Goal: Information Seeking & Learning: Find specific fact

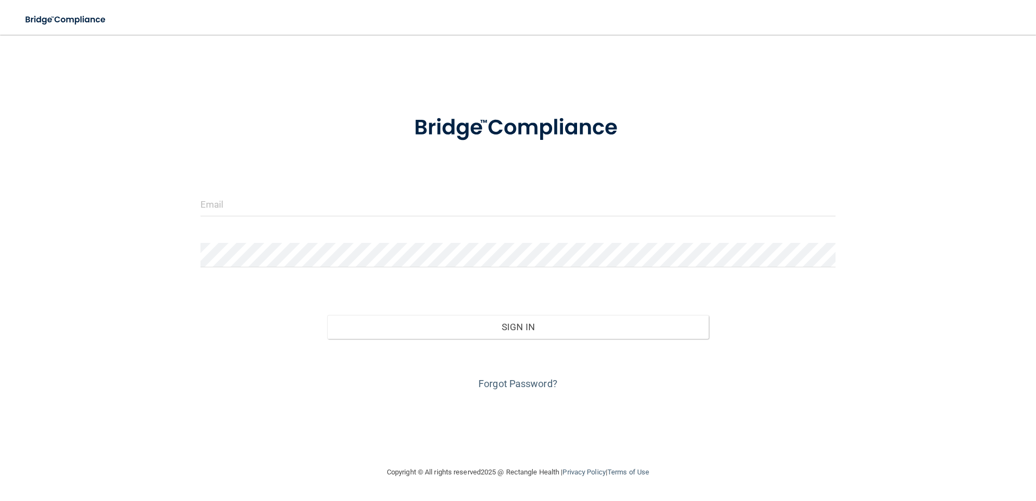
click at [402, 209] on input "email" at bounding box center [517, 204] width 635 height 24
type input "[EMAIL_ADDRESS][DOMAIN_NAME]"
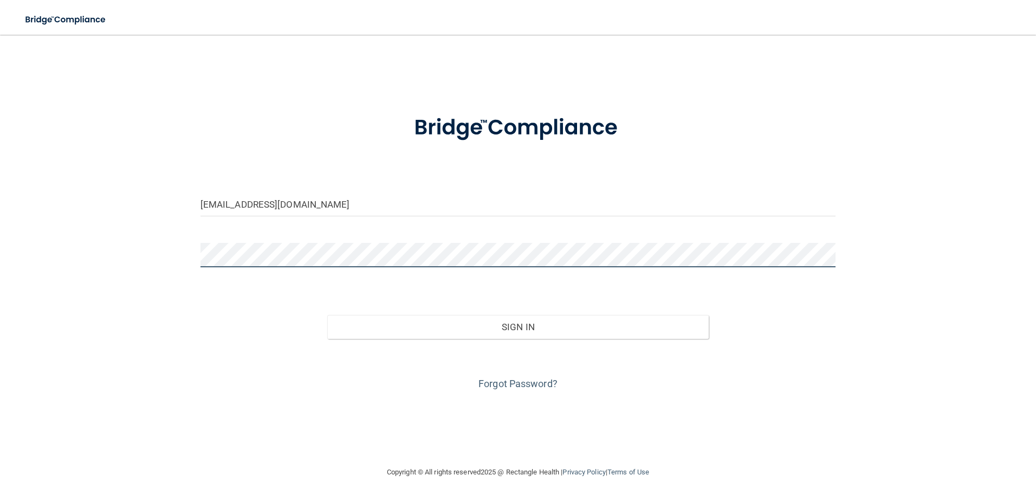
click at [327, 315] on button "Sign In" at bounding box center [517, 327] width 381 height 24
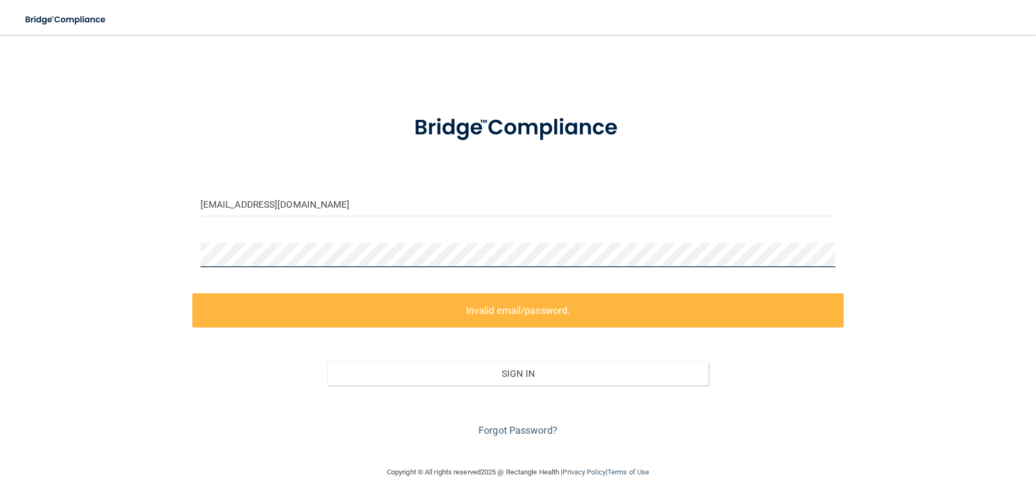
click at [87, 259] on div "[EMAIL_ADDRESS][DOMAIN_NAME] Invalid email/password. You don't have permission …" at bounding box center [518, 250] width 992 height 409
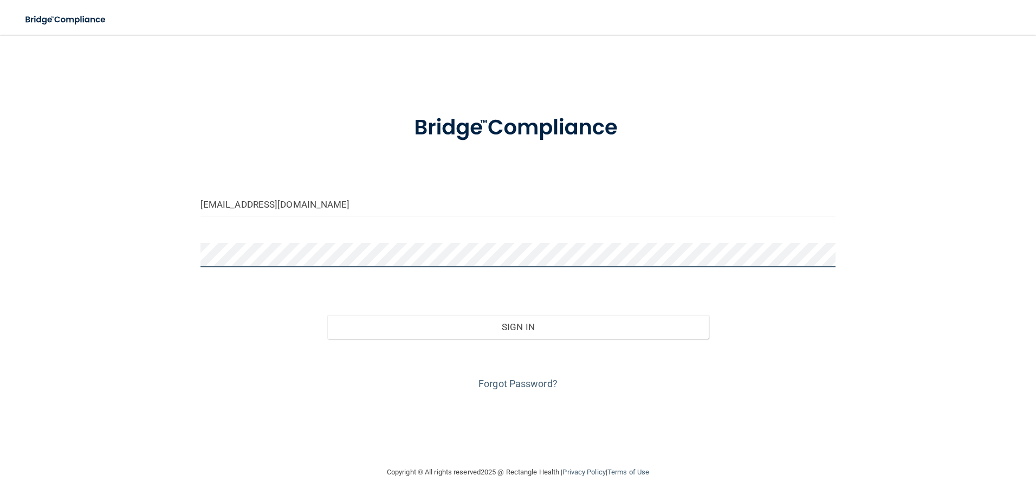
click at [327, 315] on button "Sign In" at bounding box center [517, 327] width 381 height 24
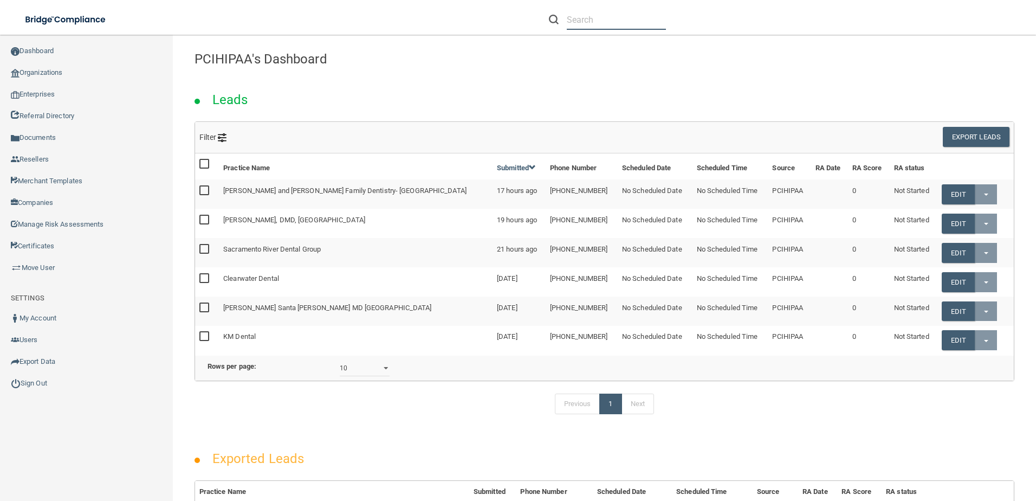
click at [574, 24] on input "text" at bounding box center [616, 20] width 99 height 20
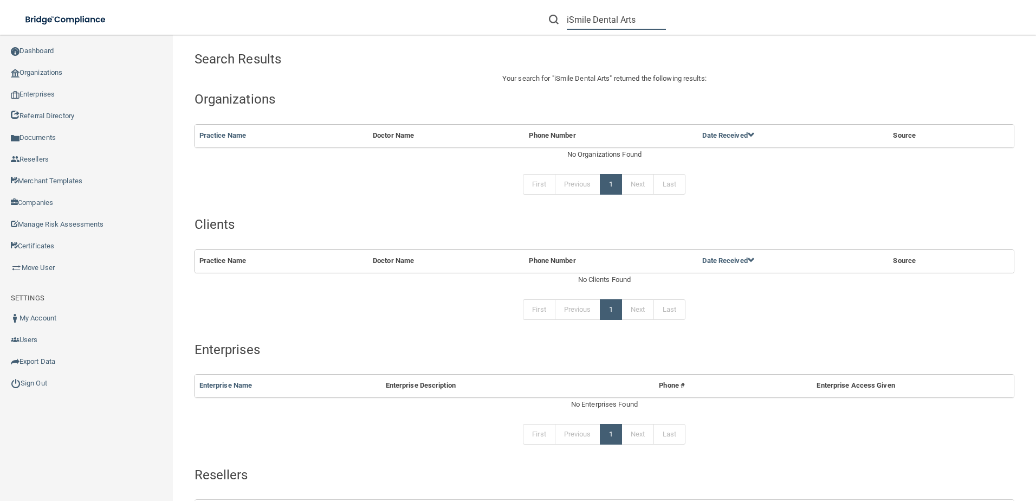
type input "iSmile Dental Arts"
drag, startPoint x: 638, startPoint y: 22, endPoint x: 522, endPoint y: 24, distance: 115.9
click at [522, 24] on div "iSmile Dental Arts Manage My Enterprise Manage My Location" at bounding box center [734, 19] width 604 height 39
click at [644, 20] on input "iSmile Dental Arts" at bounding box center [616, 20] width 99 height 20
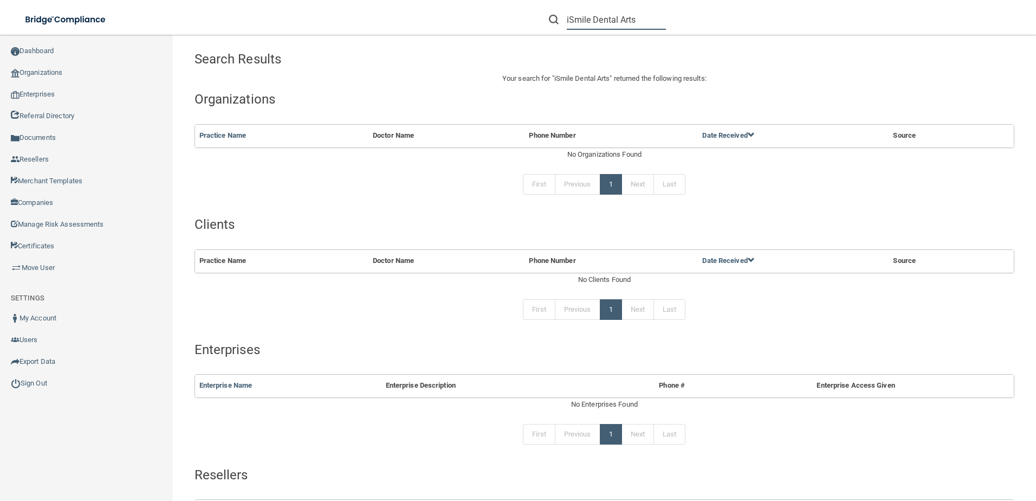
drag, startPoint x: 644, startPoint y: 20, endPoint x: 476, endPoint y: 18, distance: 168.5
click at [476, 18] on div "iSmile Dental Arts Manage My Enterprise Manage My Location" at bounding box center [734, 19] width 604 height 39
paste input ""8568189998"."
click at [570, 16] on input ""8568189998"." at bounding box center [616, 20] width 99 height 20
click at [624, 20] on input "8568189998"." at bounding box center [616, 20] width 99 height 20
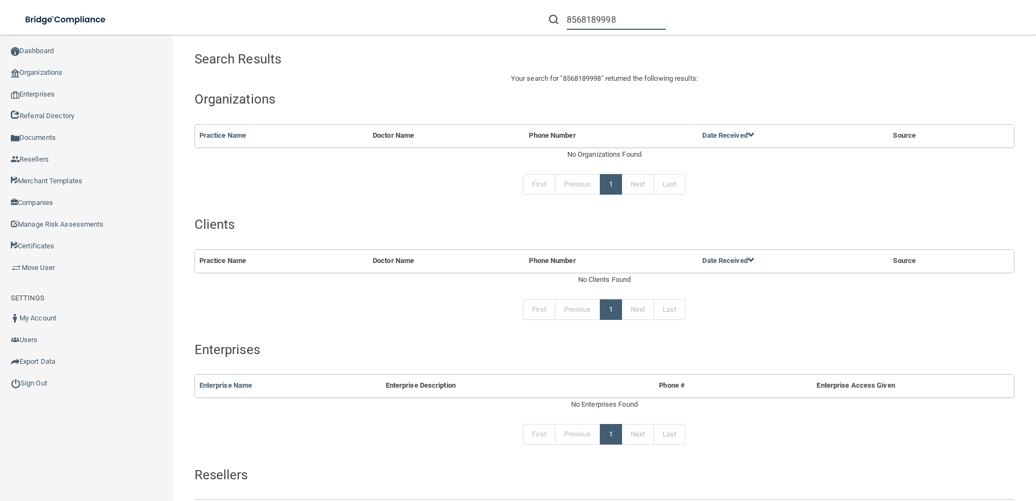
type input "8568189998"
drag, startPoint x: 627, startPoint y: 12, endPoint x: 515, endPoint y: 10, distance: 112.1
click at [515, 10] on div "8568189998 Manage My Enterprise Manage My Location" at bounding box center [734, 19] width 604 height 39
click at [583, 20] on input "[EMAIL_ADDRESS][DOMAIN_NAME]" at bounding box center [616, 20] width 99 height 20
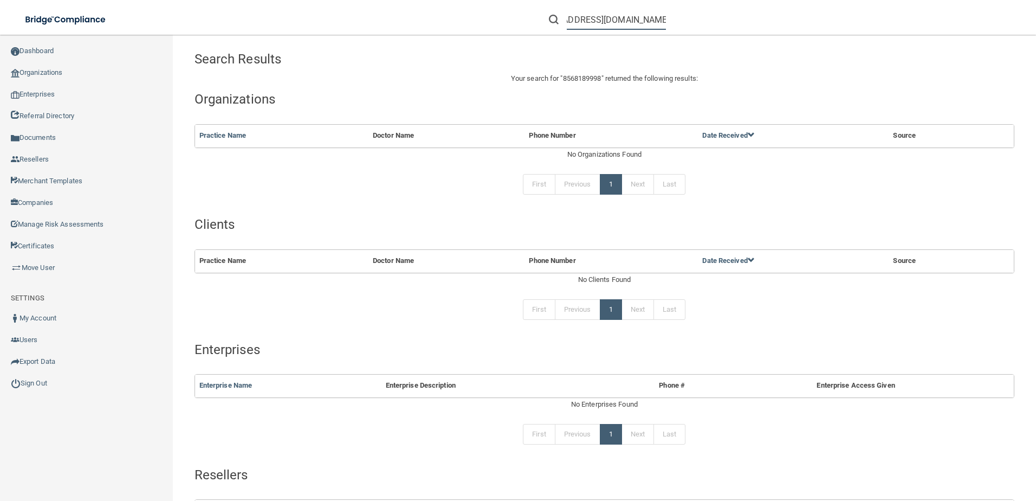
scroll to position [0, 31]
drag, startPoint x: 574, startPoint y: 19, endPoint x: 436, endPoint y: 12, distance: 138.3
click at [436, 12] on div "[EMAIL_ADDRESS][DOMAIN_NAME] Manage My Enterprise Manage My Location" at bounding box center [734, 19] width 604 height 39
drag, startPoint x: 565, startPoint y: 17, endPoint x: 664, endPoint y: 21, distance: 99.2
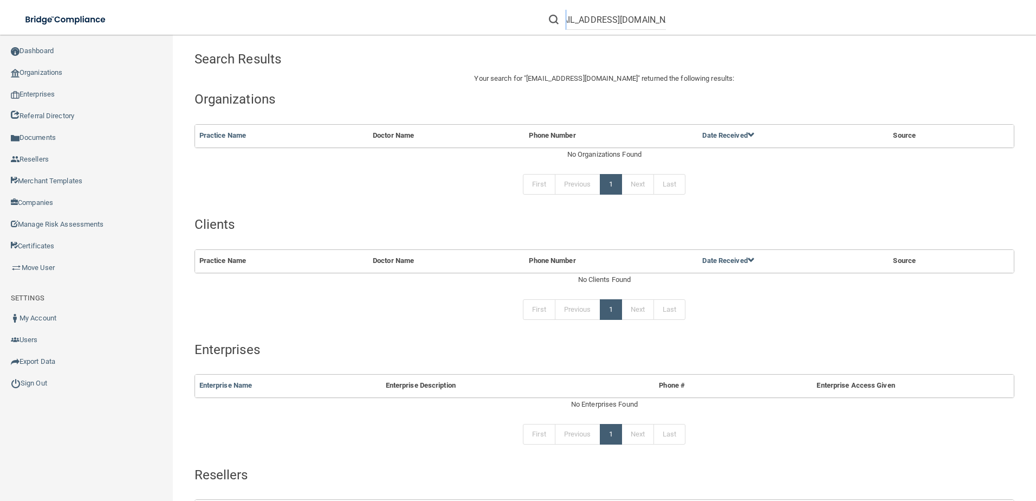
click at [664, 21] on form "[EMAIL_ADDRESS][DOMAIN_NAME]" at bounding box center [607, 20] width 133 height 20
click at [560, 27] on div "[EMAIL_ADDRESS][DOMAIN_NAME]" at bounding box center [607, 20] width 117 height 20
drag, startPoint x: 571, startPoint y: 20, endPoint x: 978, endPoint y: 53, distance: 408.7
click at [978, 53] on div "Toggle navigation [EMAIL_ADDRESS][DOMAIN_NAME] Manage My Enterprise Manage My L…" at bounding box center [604, 268] width 863 height 466
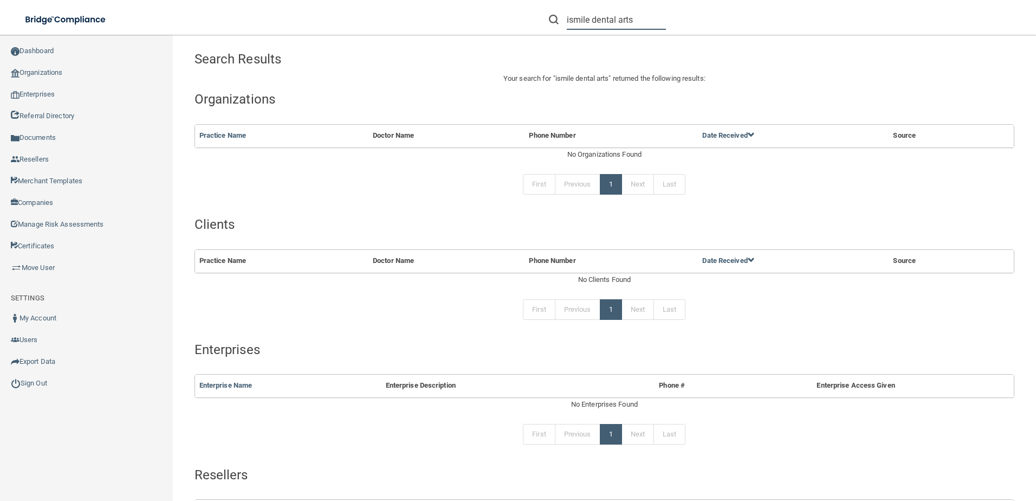
type input "ismile dental arts"
drag, startPoint x: 651, startPoint y: 22, endPoint x: 472, endPoint y: 21, distance: 179.3
click at [472, 21] on div "ismile dental arts Manage My Enterprise Manage My Location" at bounding box center [734, 19] width 604 height 39
paste input "[EMAIL_ADDRESS][DOMAIN_NAME]"
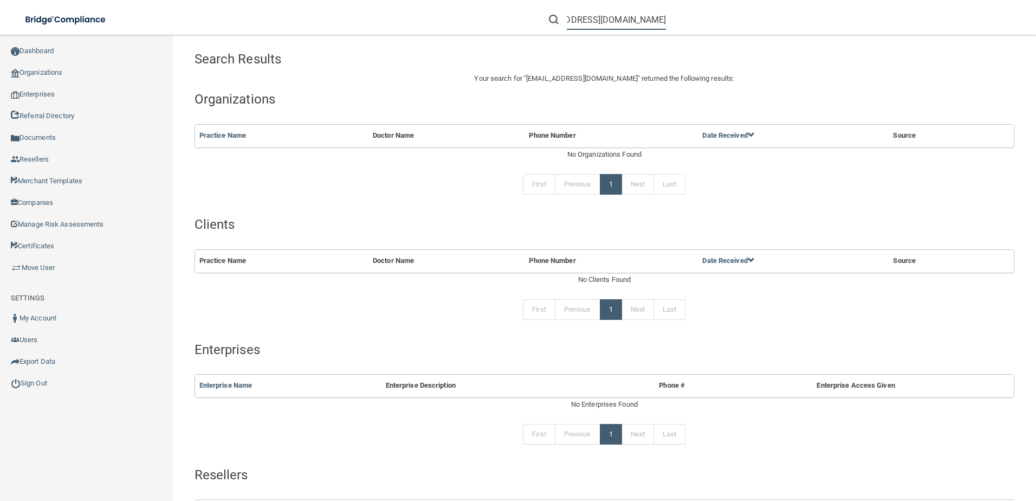
click at [587, 24] on input "[EMAIL_ADDRESS][DOMAIN_NAME]" at bounding box center [616, 20] width 99 height 20
click at [583, 20] on input "[EMAIL_ADDRESS][DOMAIN_NAME]" at bounding box center [616, 20] width 99 height 20
click at [587, 20] on input "[EMAIL_ADDRESS][DOMAIN_NAME]" at bounding box center [616, 20] width 99 height 20
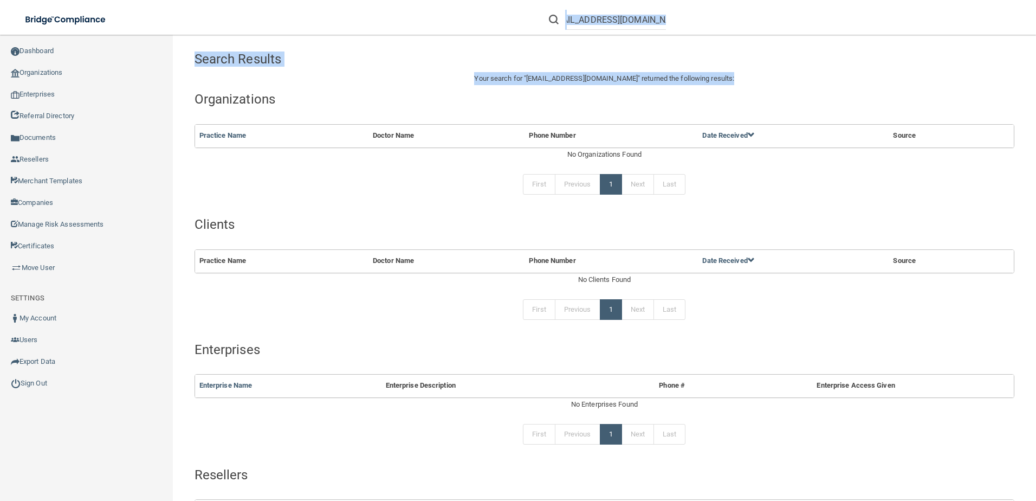
drag, startPoint x: 565, startPoint y: 17, endPoint x: 1017, endPoint y: 83, distance: 457.0
click at [1017, 83] on div "Toggle navigation [EMAIL_ADDRESS][DOMAIN_NAME] Manage My Enterprise Manage My L…" at bounding box center [604, 268] width 863 height 466
click at [568, 18] on input "[EMAIL_ADDRESS][DOMAIN_NAME]" at bounding box center [616, 20] width 99 height 20
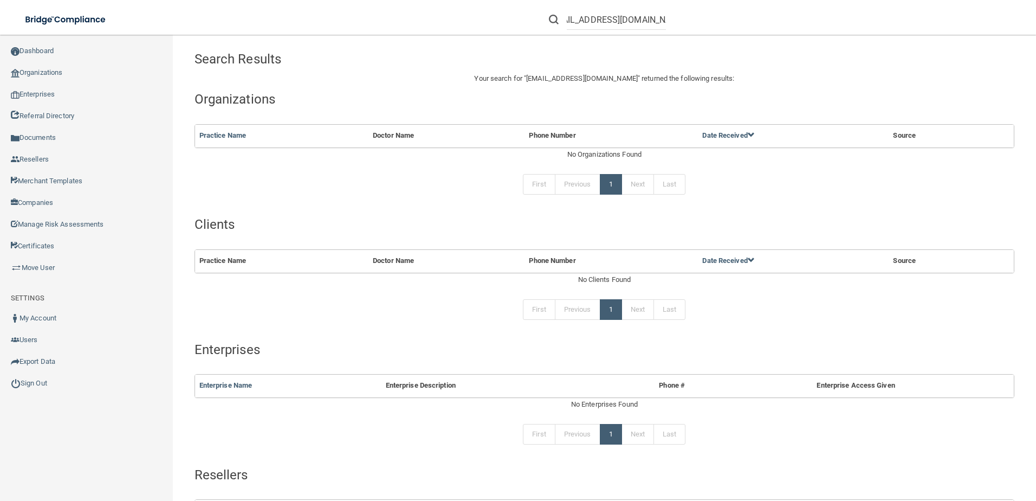
scroll to position [0, 0]
click at [580, 35] on li "[EMAIL_ADDRESS][DOMAIN_NAME]" at bounding box center [607, 19] width 133 height 39
drag, startPoint x: 566, startPoint y: 17, endPoint x: 664, endPoint y: 18, distance: 98.1
click at [664, 18] on form "[EMAIL_ADDRESS][DOMAIN_NAME]" at bounding box center [607, 20] width 133 height 20
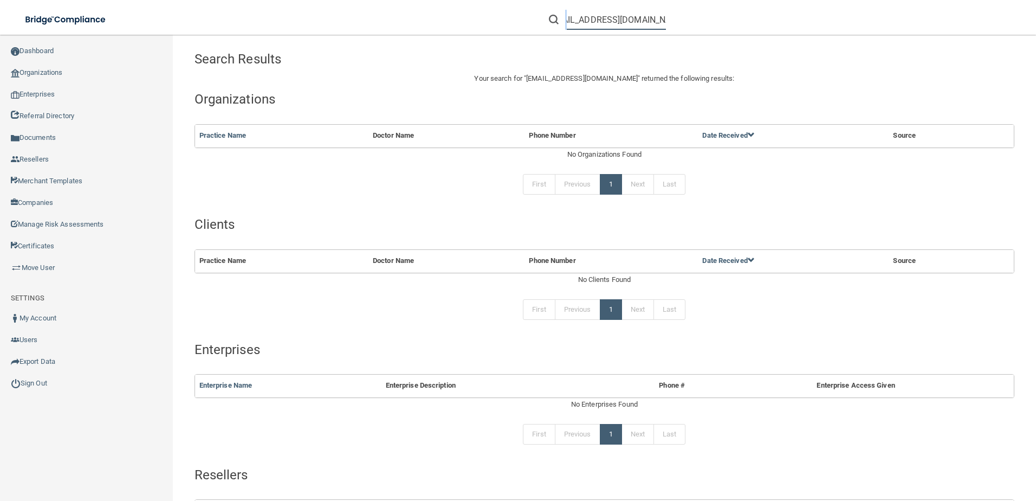
click at [568, 23] on input "[EMAIL_ADDRESS][DOMAIN_NAME]" at bounding box center [616, 20] width 99 height 20
click at [567, 20] on input "[EMAIL_ADDRESS][DOMAIN_NAME]" at bounding box center [616, 20] width 99 height 20
click at [635, 23] on input "[EMAIL_ADDRESS][DOMAIN_NAME]" at bounding box center [616, 20] width 99 height 20
click at [657, 18] on input "[EMAIL_ADDRESS][DOMAIN_NAME]" at bounding box center [616, 20] width 99 height 20
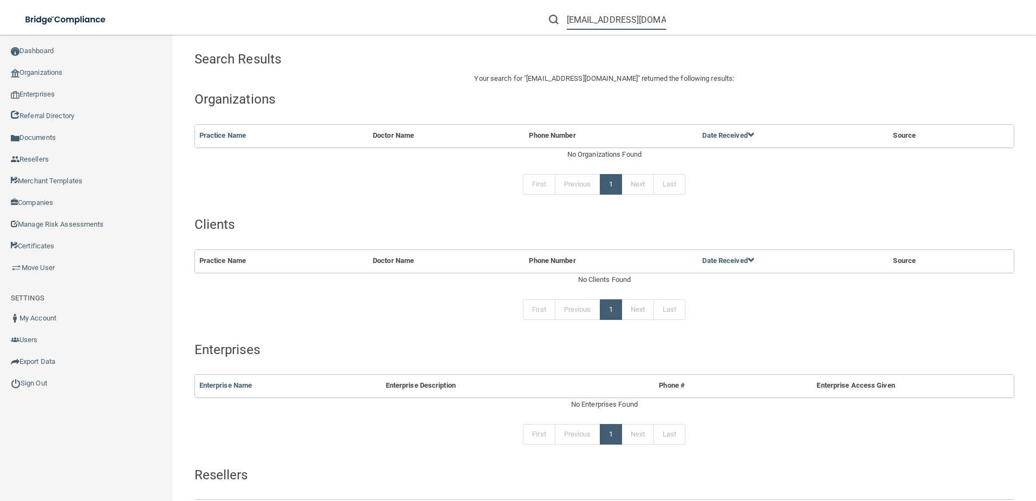
drag, startPoint x: 660, startPoint y: 18, endPoint x: 431, endPoint y: 3, distance: 229.6
click at [432, 3] on div "[EMAIL_ADDRESS][DOMAIN_NAME] Manage My Enterprise Manage My Location" at bounding box center [734, 19] width 604 height 39
type input "\"
paste input "[EMAIL_ADDRESS][DOMAIN_NAME]"
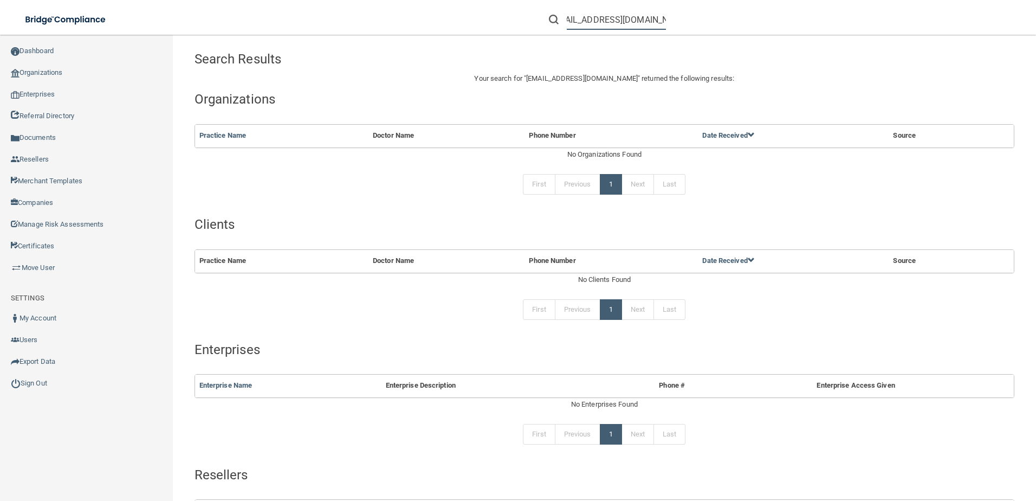
click at [570, 21] on input "[EMAIL_ADDRESS][DOMAIN_NAME]" at bounding box center [616, 20] width 99 height 20
type input "[EMAIL_ADDRESS][DOMAIN_NAME]"
